Goal: Information Seeking & Learning: Learn about a topic

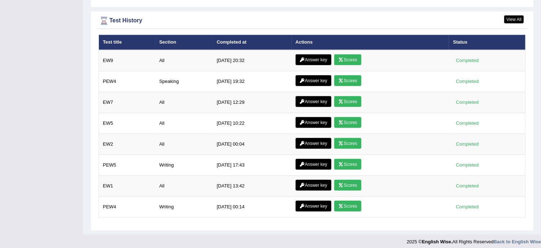
scroll to position [875, 0]
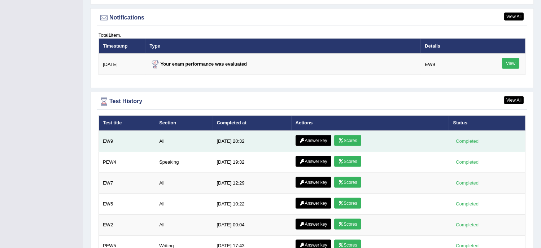
click at [310, 135] on link "Answer key" at bounding box center [313, 140] width 36 height 11
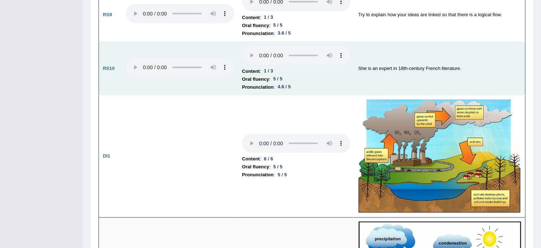
scroll to position [923, 0]
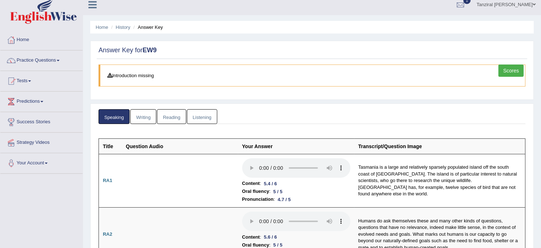
scroll to position [0, 0]
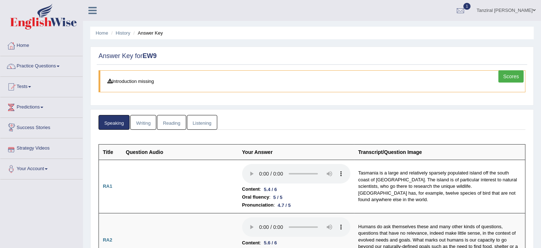
click at [143, 125] on link "Writing" at bounding box center [143, 122] width 26 height 15
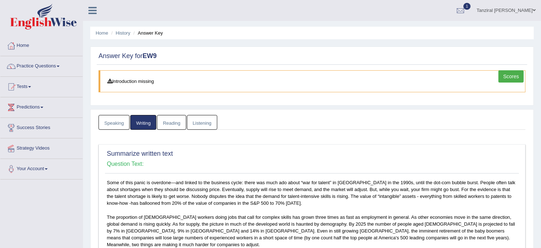
click at [177, 123] on link "Reading" at bounding box center [171, 122] width 29 height 15
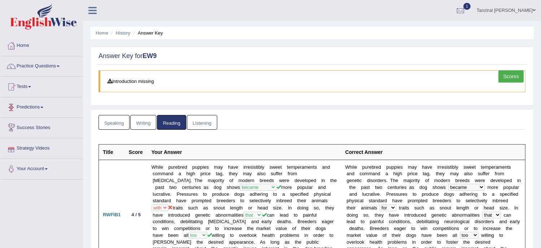
click at [196, 124] on link "Listening" at bounding box center [202, 122] width 30 height 15
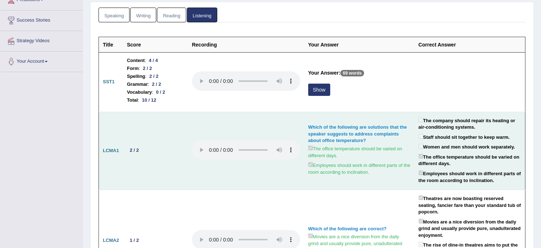
scroll to position [108, 0]
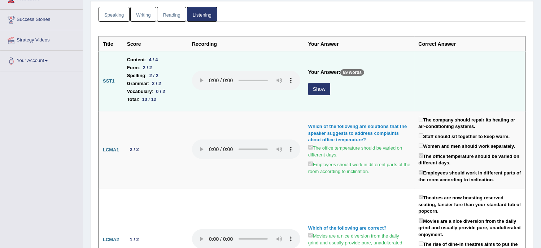
click at [323, 87] on button "Show" at bounding box center [319, 89] width 22 height 12
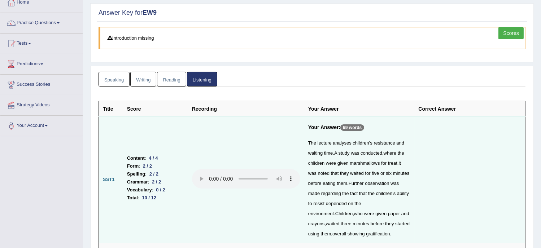
scroll to position [0, 0]
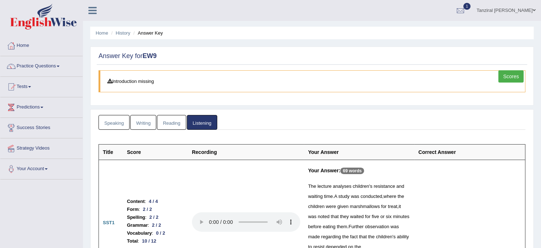
click at [513, 79] on link "Scores" at bounding box center [510, 76] width 25 height 12
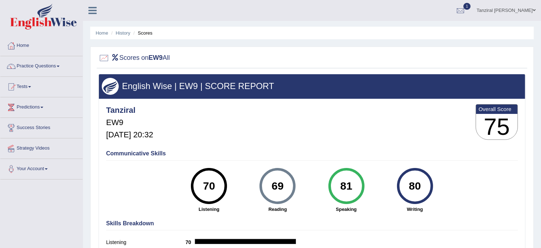
click at [33, 66] on link "Practice Questions" at bounding box center [41, 65] width 82 height 18
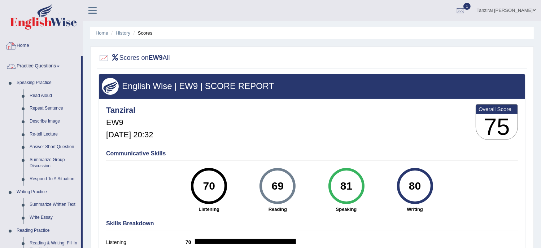
click at [30, 47] on link "Home" at bounding box center [41, 45] width 82 height 18
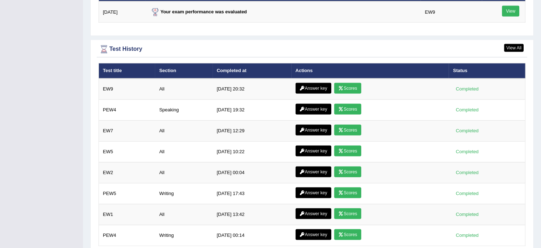
scroll to position [927, 0]
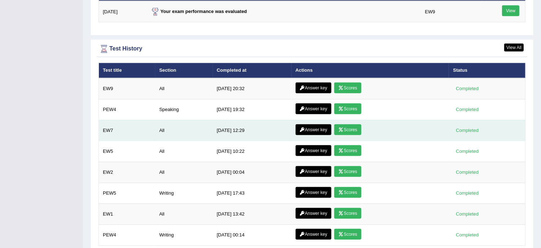
click at [312, 127] on link "Answer key" at bounding box center [313, 129] width 36 height 11
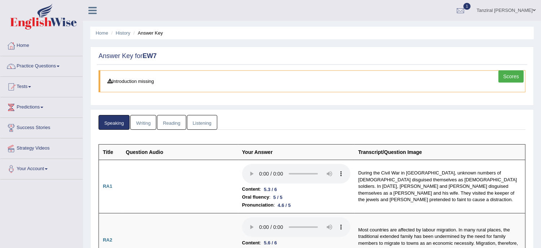
click at [152, 115] on link "Writing" at bounding box center [143, 122] width 26 height 15
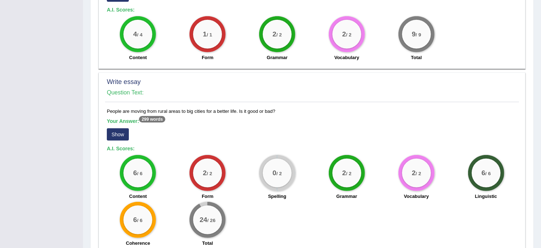
scroll to position [608, 0]
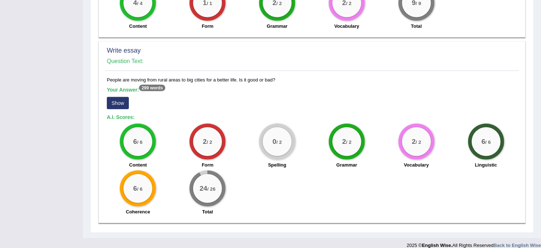
click at [117, 97] on button "Show" at bounding box center [118, 103] width 22 height 12
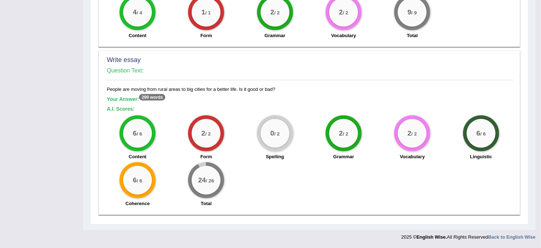
scroll to position [590, 0]
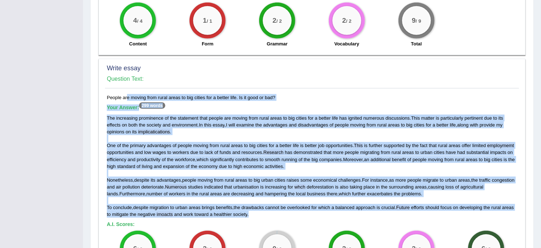
drag, startPoint x: 107, startPoint y: 87, endPoint x: 264, endPoint y: 205, distance: 196.8
click at [264, 205] on div "People are moving from rural areas to big cities for a better life. Is it good …" at bounding box center [312, 210] width 414 height 232
copy div "People are moving from rural areas to big cities for a better life. Is it good …"
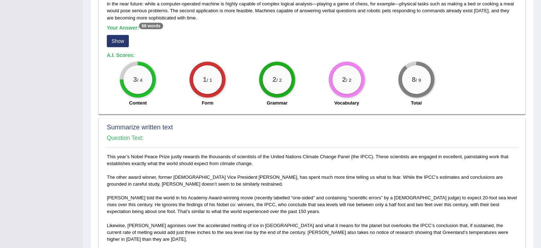
scroll to position [0, 0]
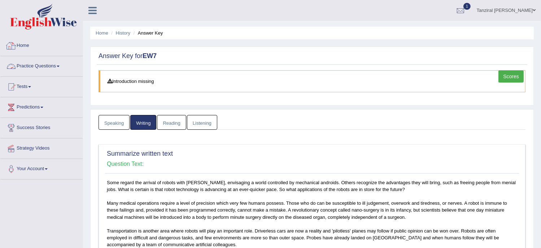
click at [49, 62] on link "Practice Questions" at bounding box center [41, 65] width 82 height 18
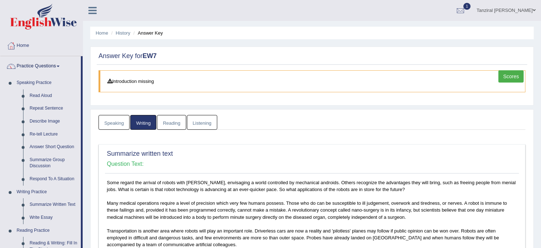
scroll to position [4, 0]
